Goal: Information Seeking & Learning: Check status

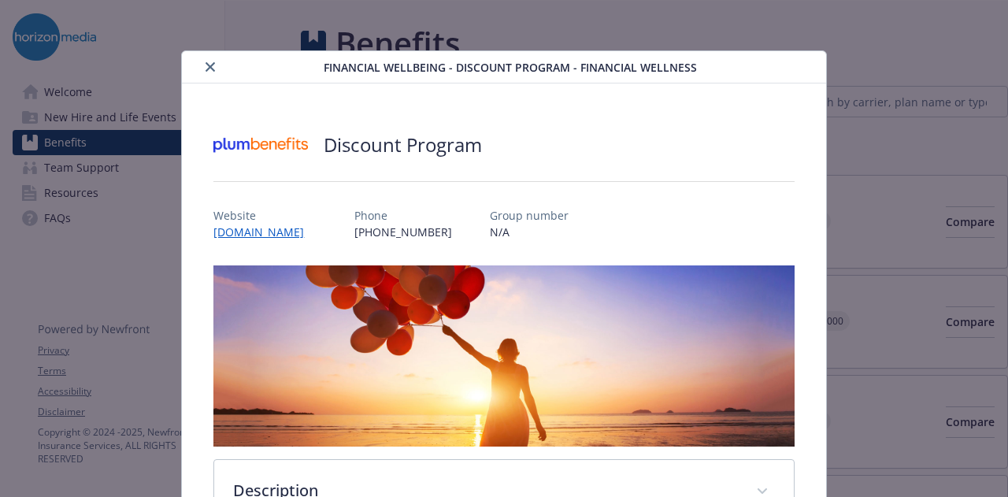
scroll to position [47, 0]
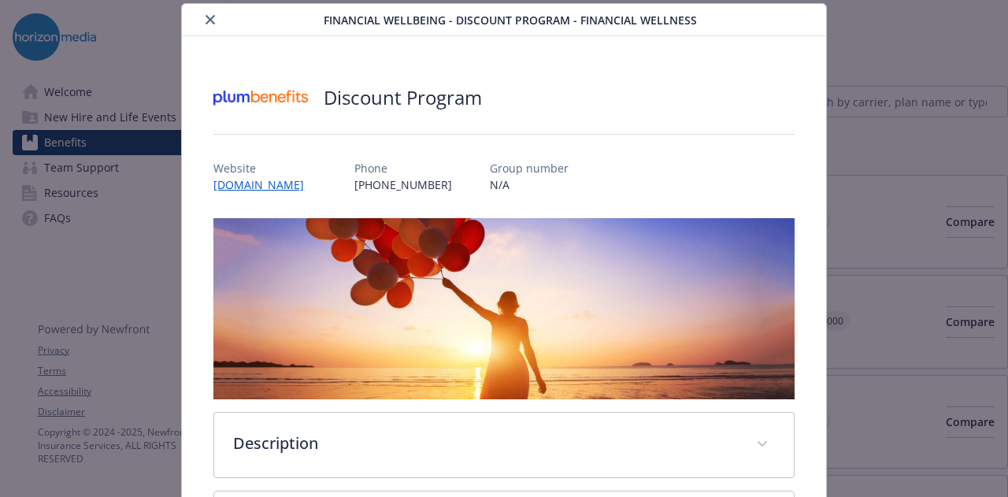
click at [206, 18] on icon "close" at bounding box center [210, 19] width 9 height 9
